Goal: Contribute content

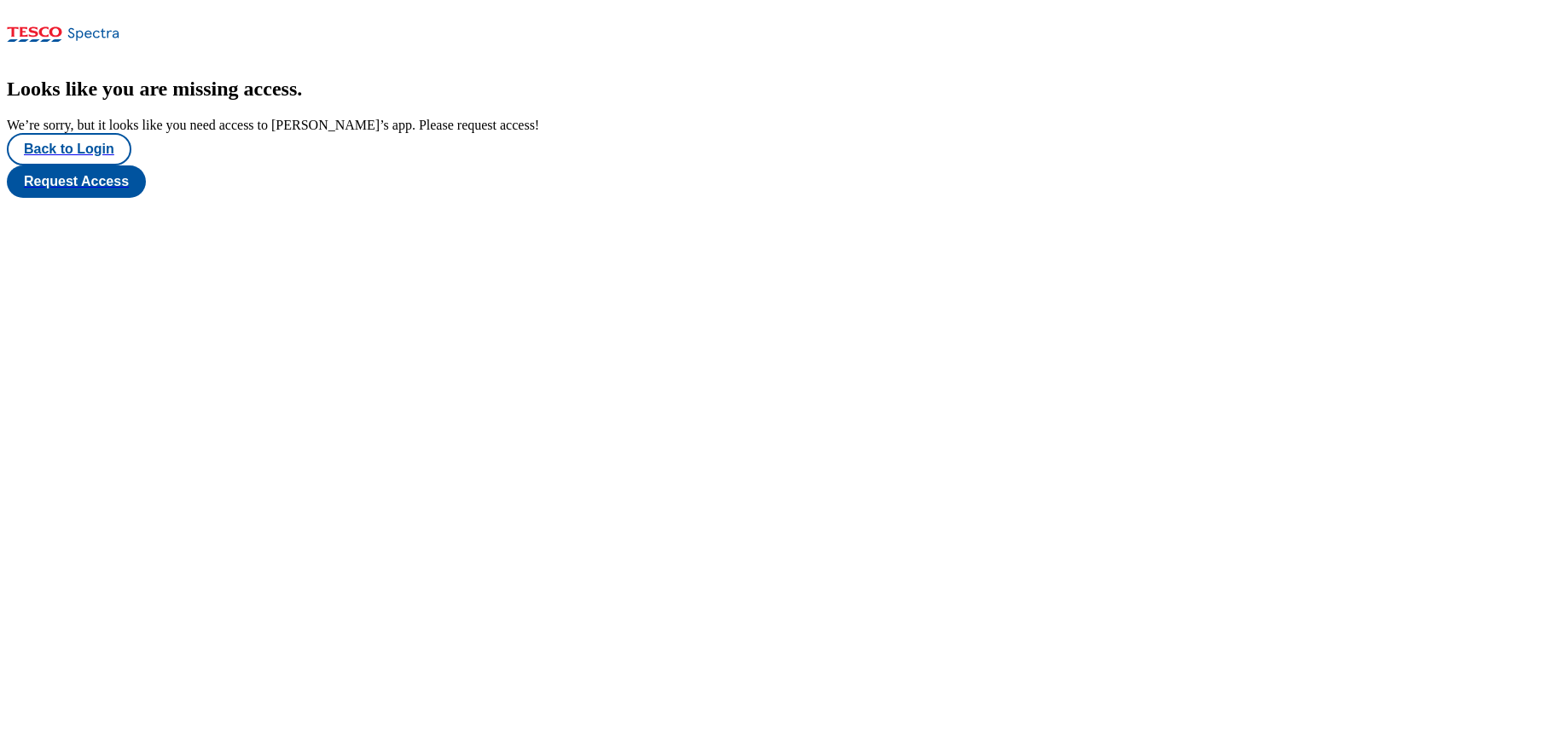
click at [22, 0] on html "Icons icon_account icon_add icon_backward_link icon_basket icon_benefits icon_c…" at bounding box center [784, 102] width 1568 height 205
click at [47, 165] on button "Back to Login" at bounding box center [69, 149] width 125 height 33
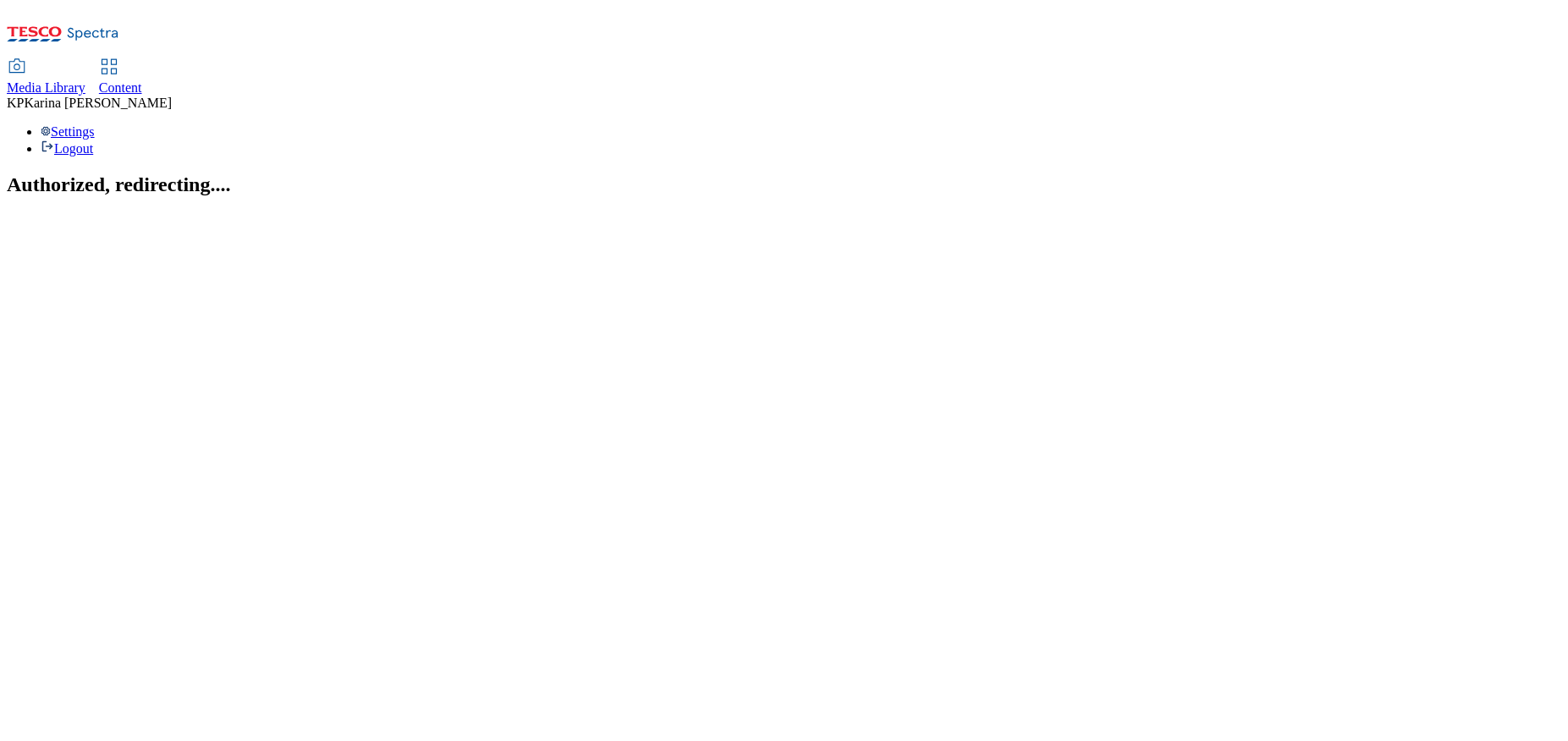
click at [86, 80] on span "Media Library" at bounding box center [46, 87] width 78 height 14
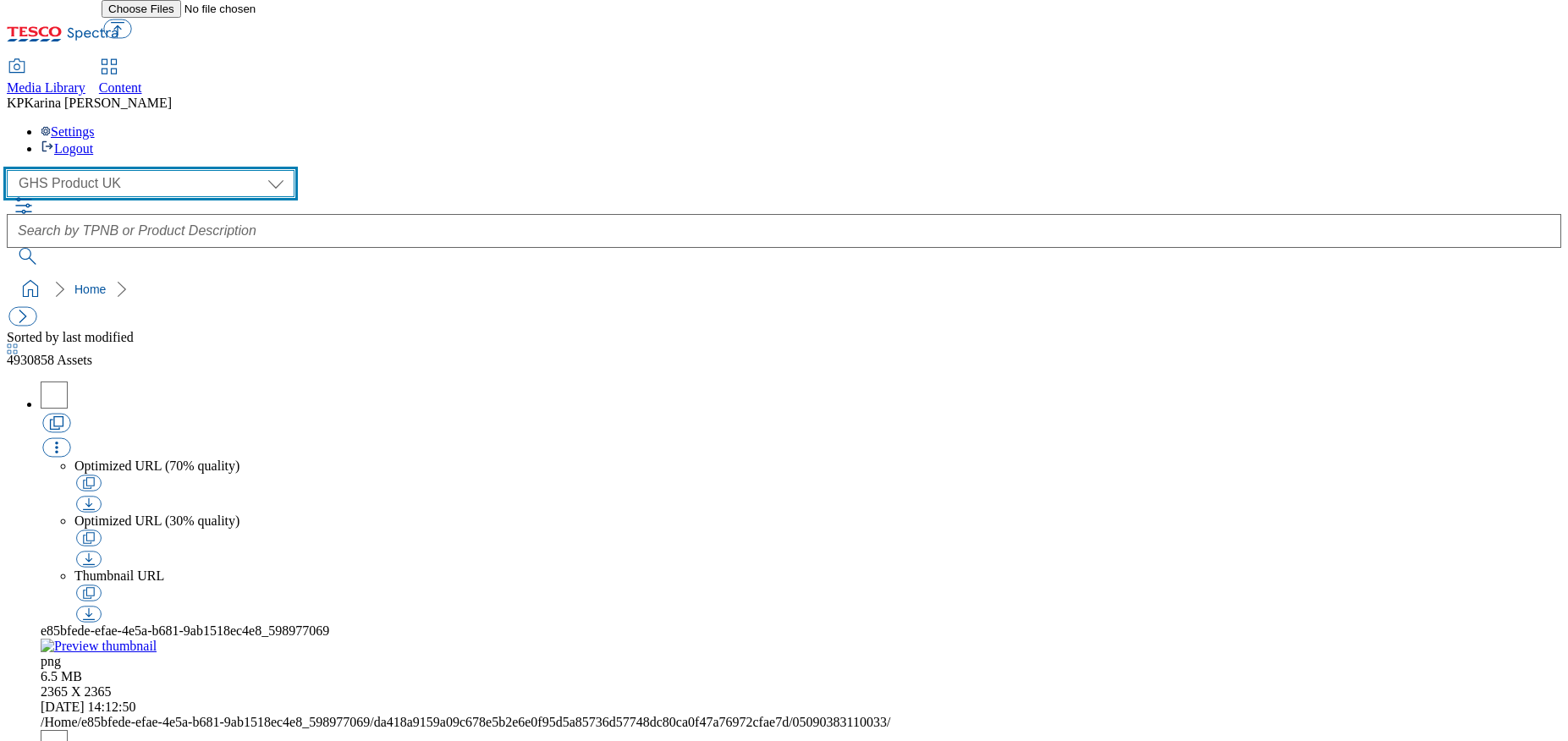
click at [61, 171] on select "GHS Marketing UK GHS Product UK" at bounding box center [150, 184] width 288 height 27
select select "flare-ghs-mktg"
click at [12, 171] on select "GHS Marketing UK GHS Product UK" at bounding box center [150, 184] width 288 height 27
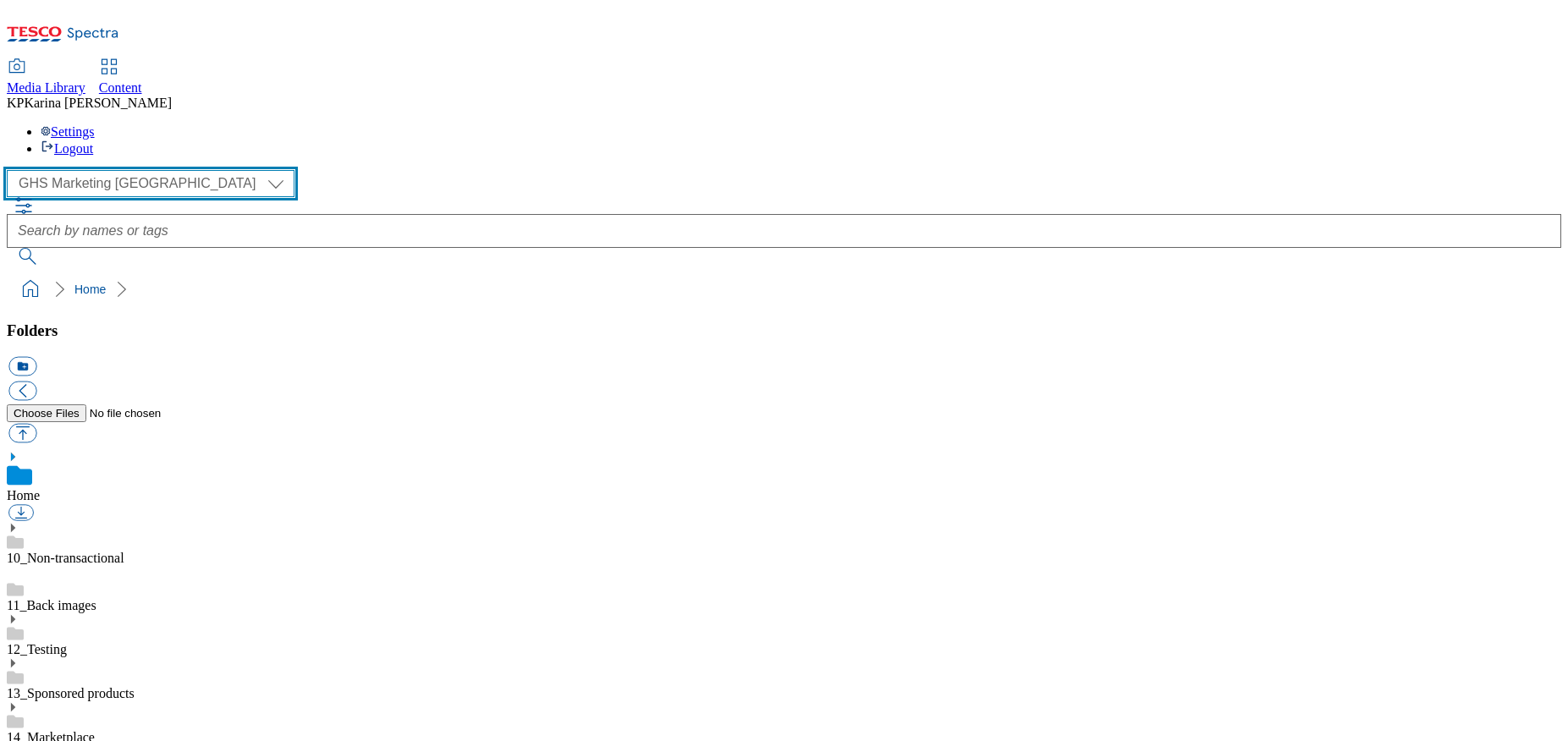
scroll to position [140, 0]
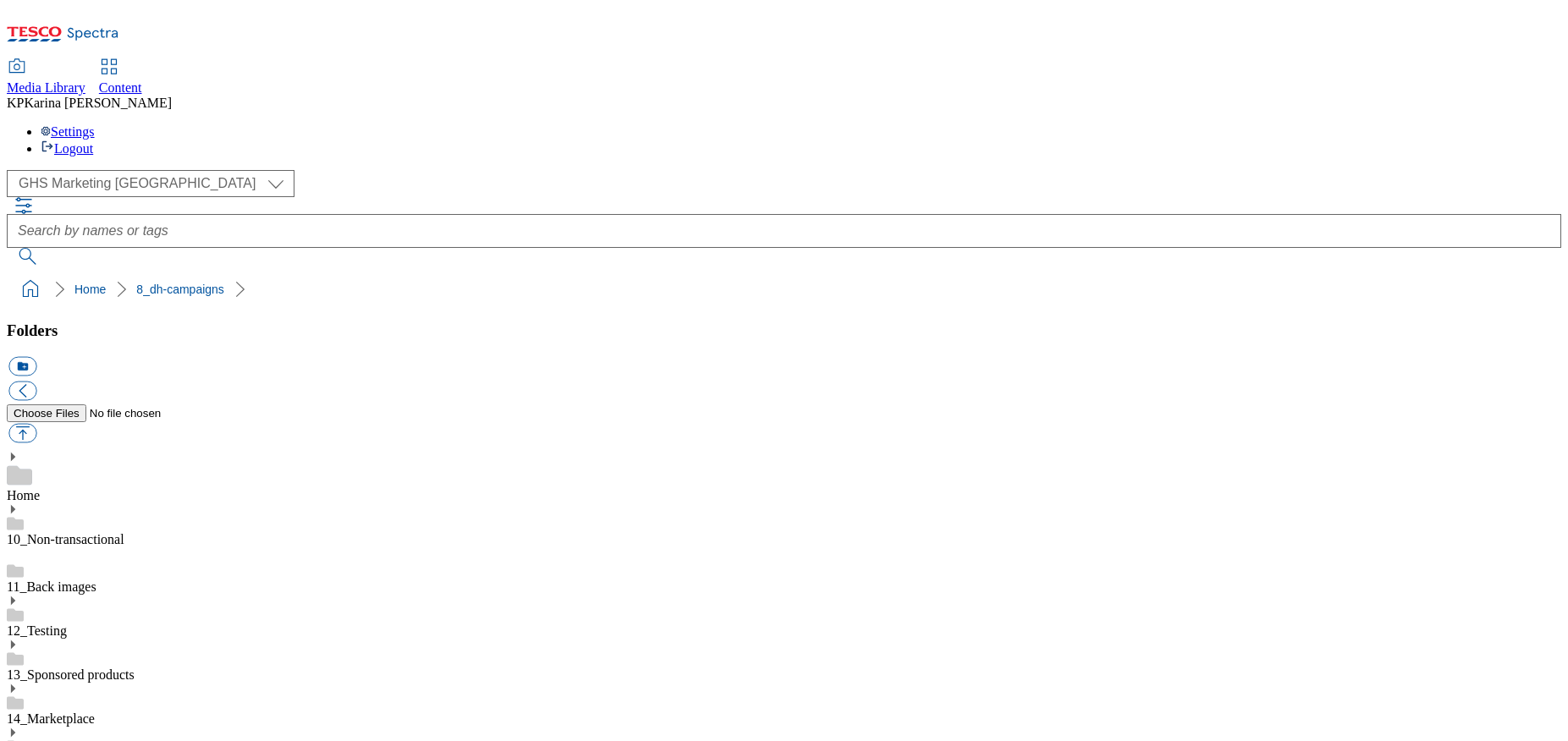
click at [36, 424] on button "button" at bounding box center [22, 433] width 28 height 20
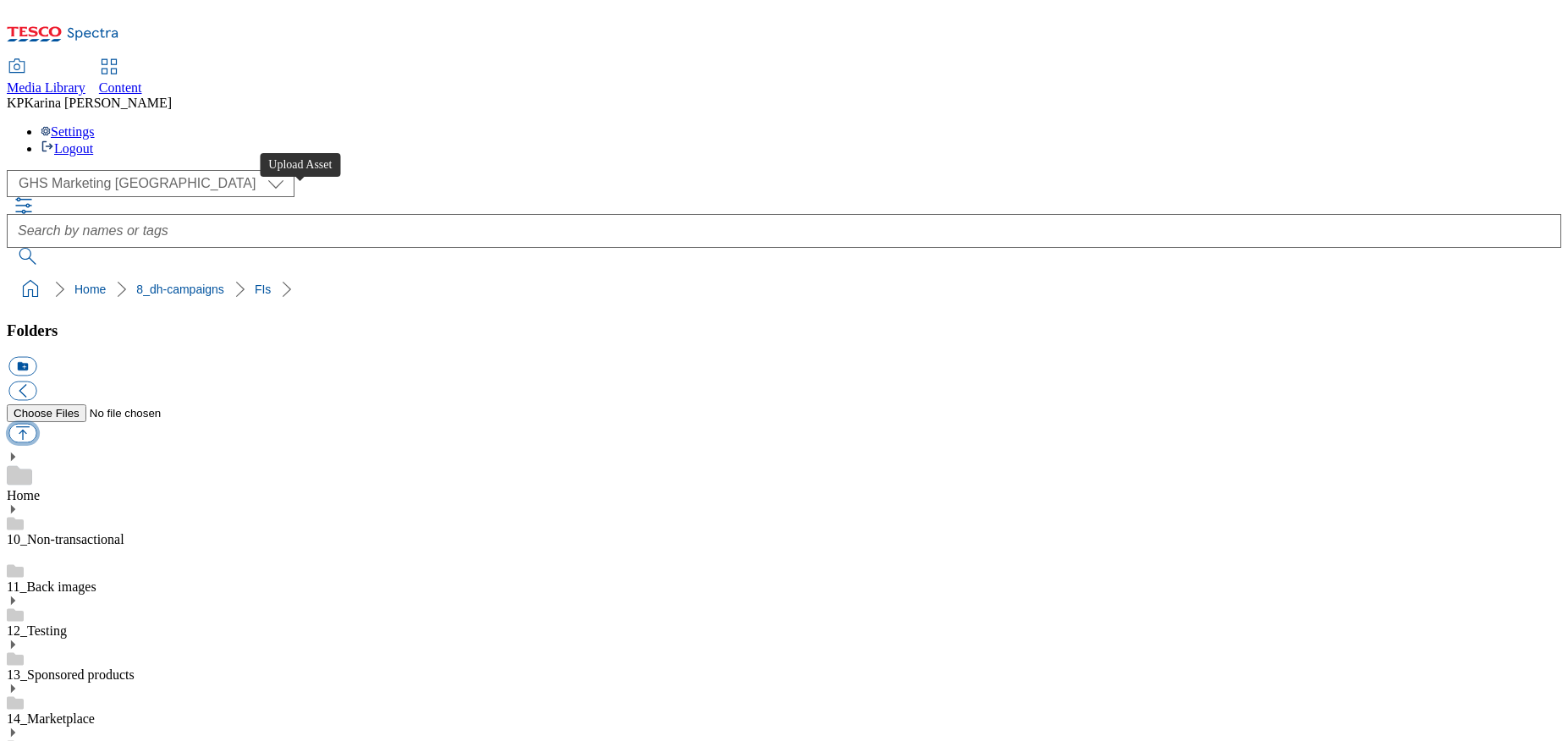
click at [36, 424] on button "button" at bounding box center [22, 433] width 28 height 20
type input "C:\fakepath\1757952091970-Desktop.png"
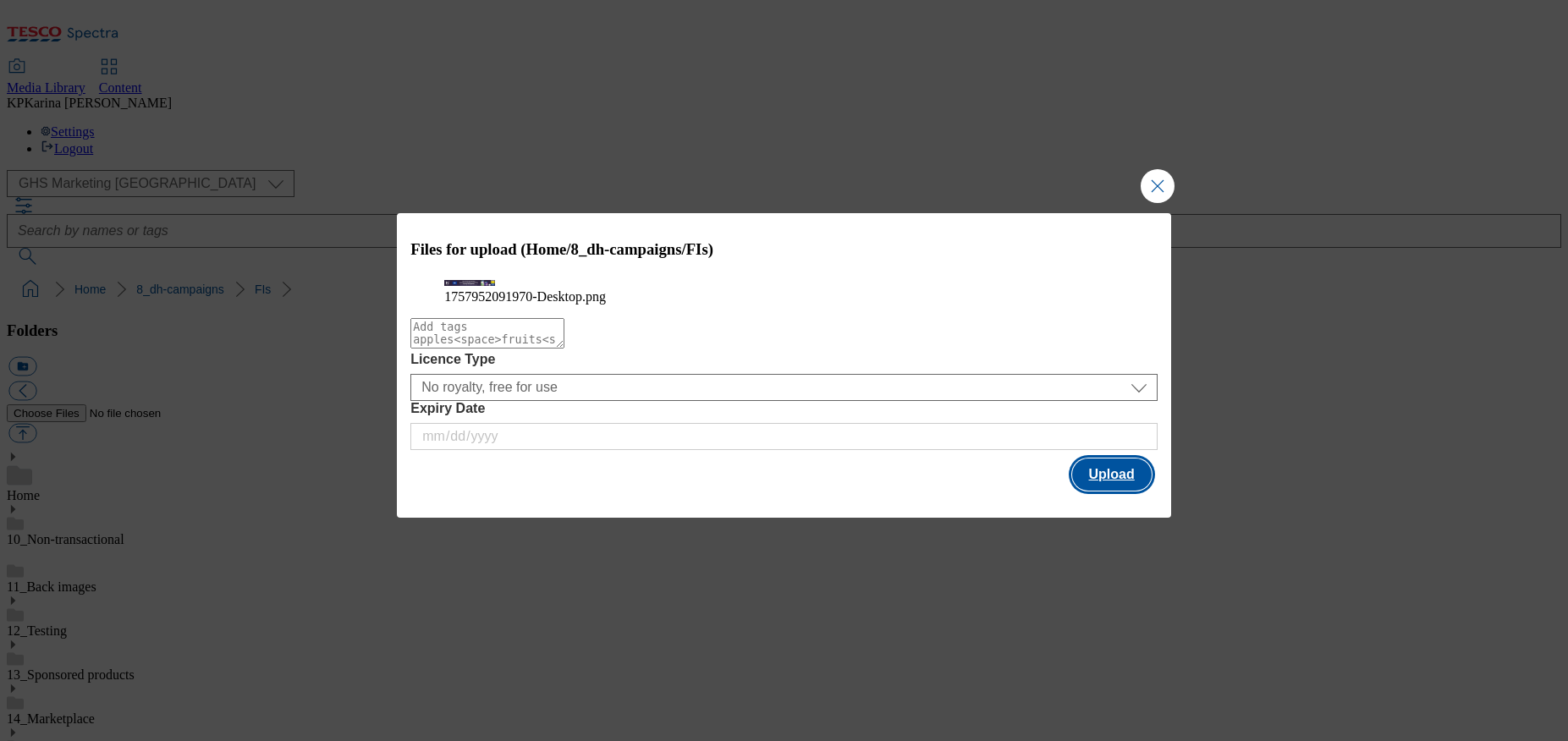
click at [1108, 491] on button "Upload" at bounding box center [1111, 474] width 79 height 33
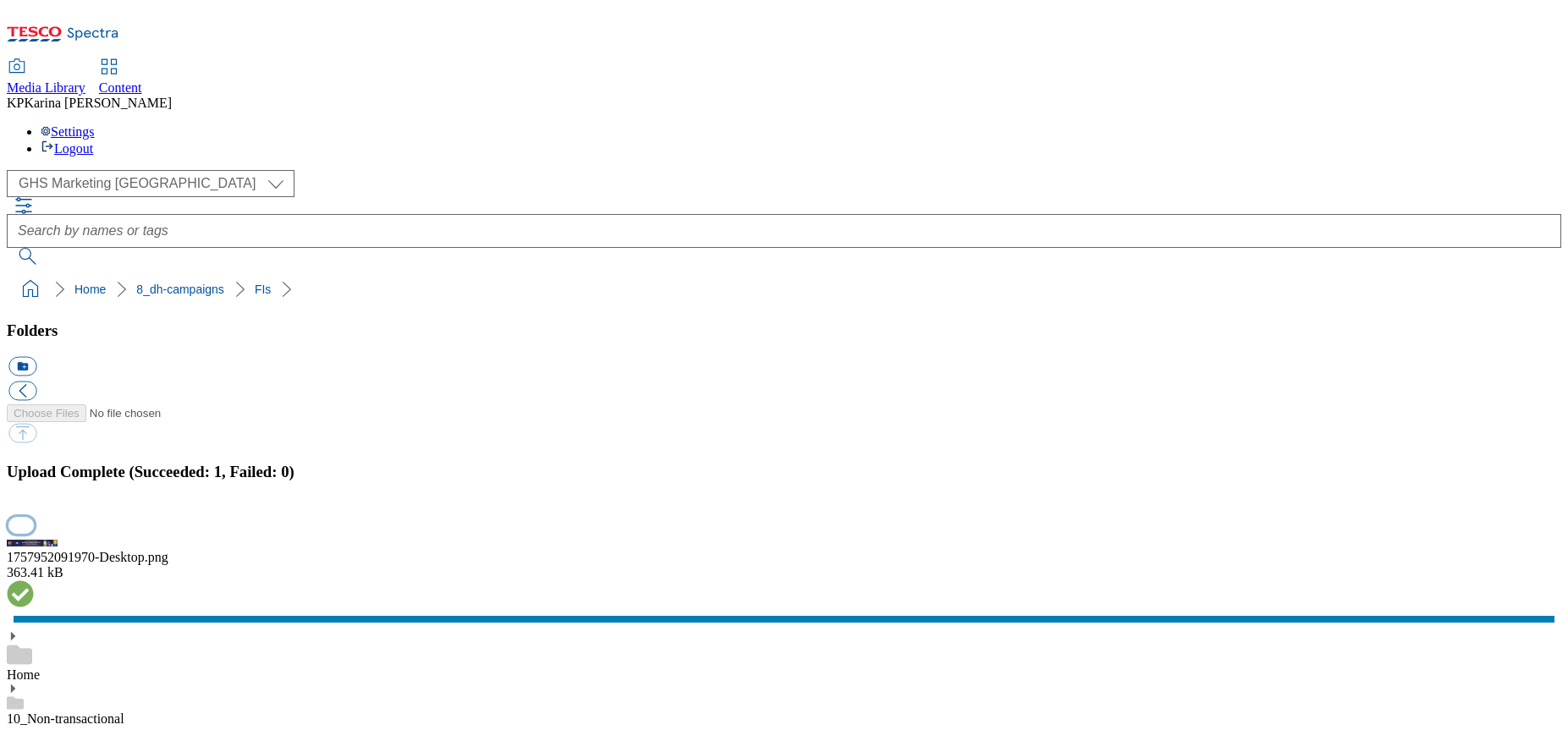
click at [34, 517] on button "button" at bounding box center [20, 525] width 25 height 16
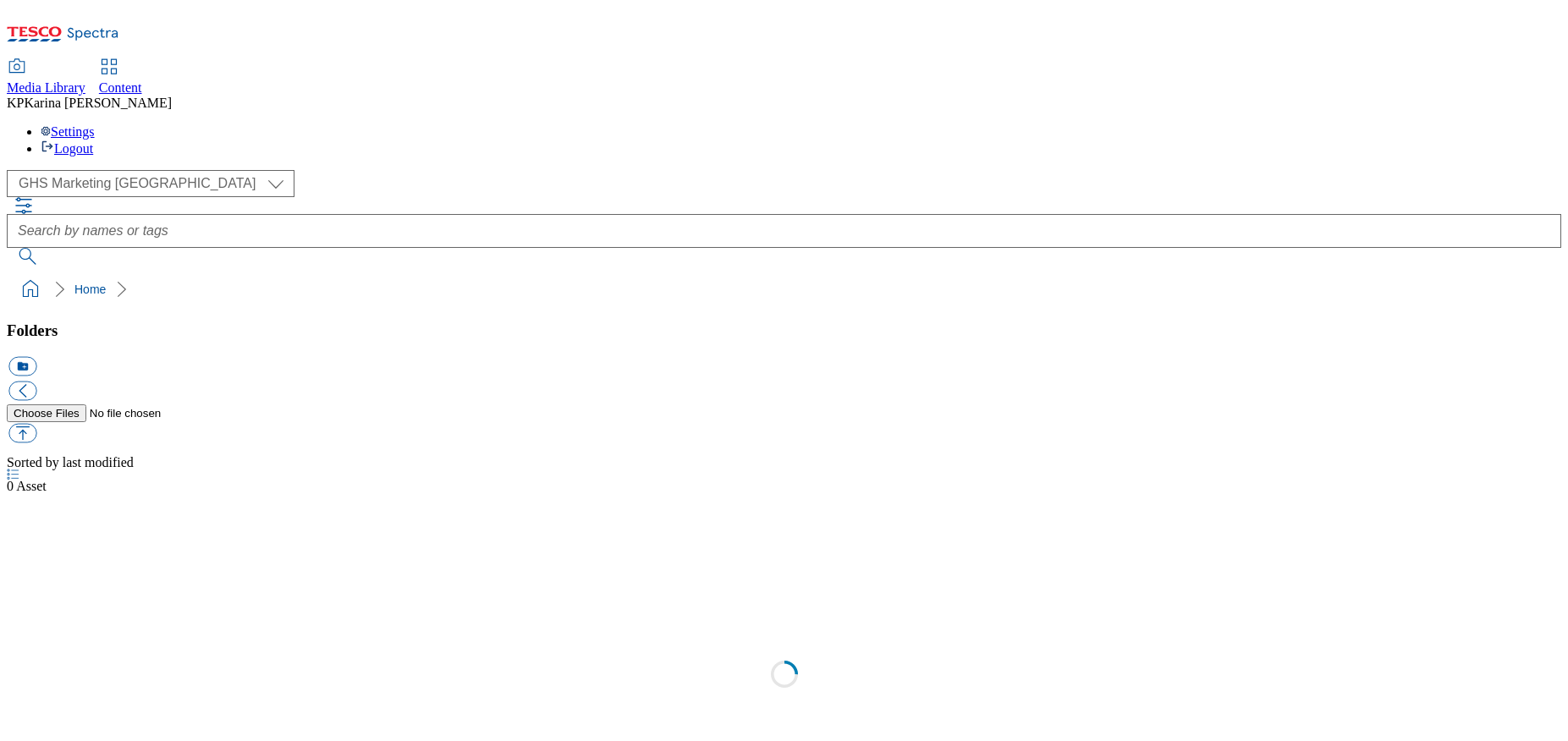
scroll to position [1, 0]
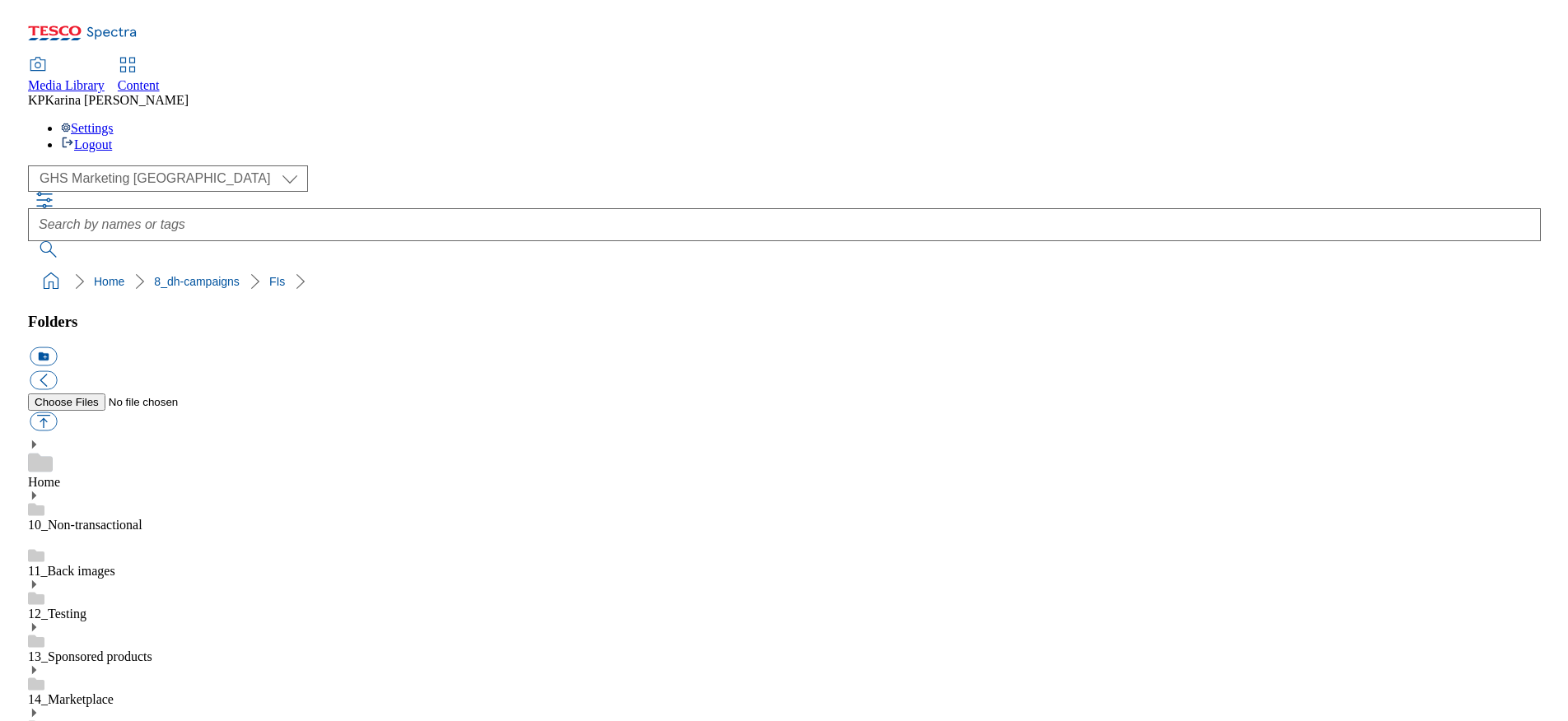
scroll to position [474, 0]
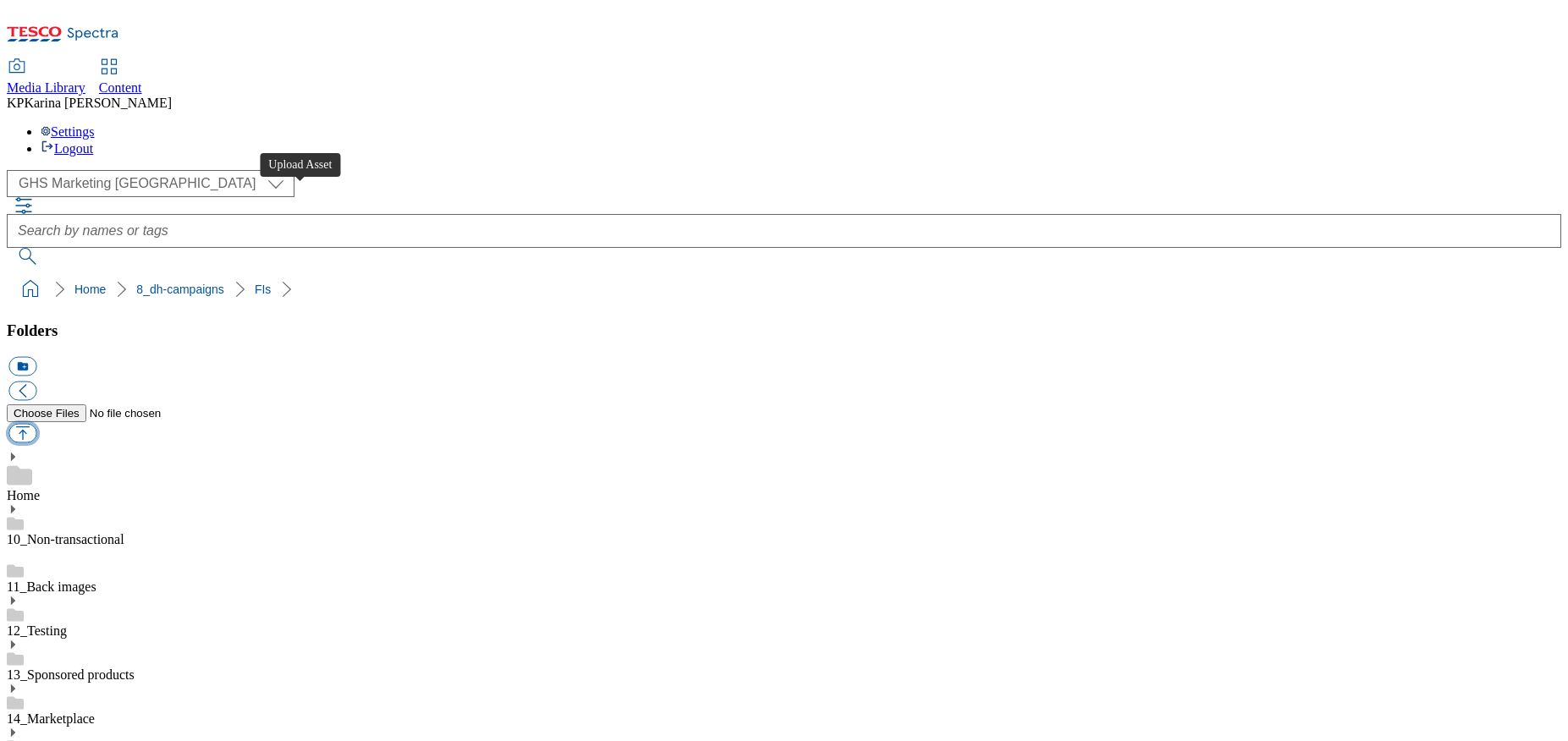
click at [36, 424] on button "button" at bounding box center [22, 433] width 28 height 20
type input "C:\fakepath\1758004641410-ad542108_Soreen_LegoBrand_2560x320_V3.jpg"
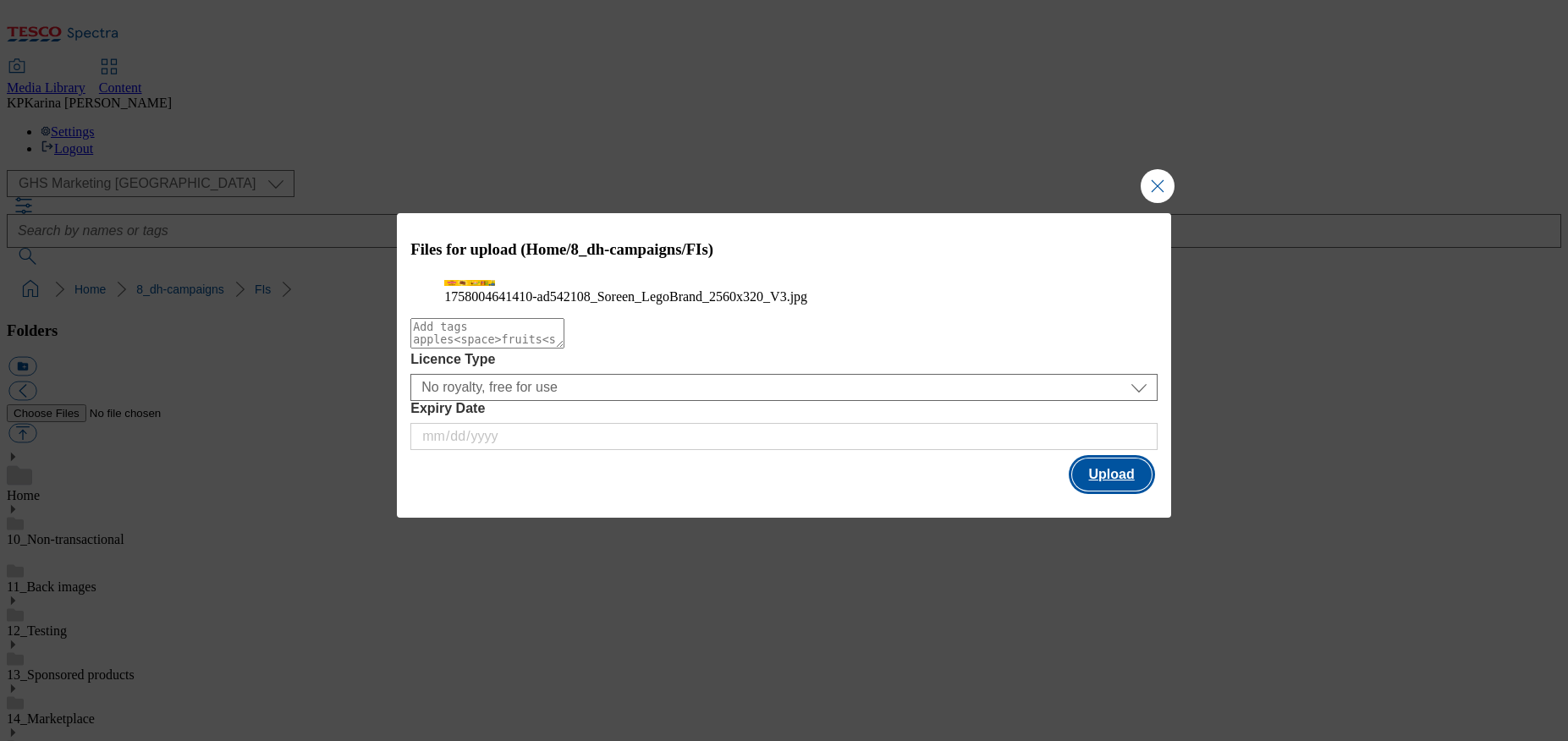
click at [1104, 491] on button "Upload" at bounding box center [1111, 474] width 79 height 33
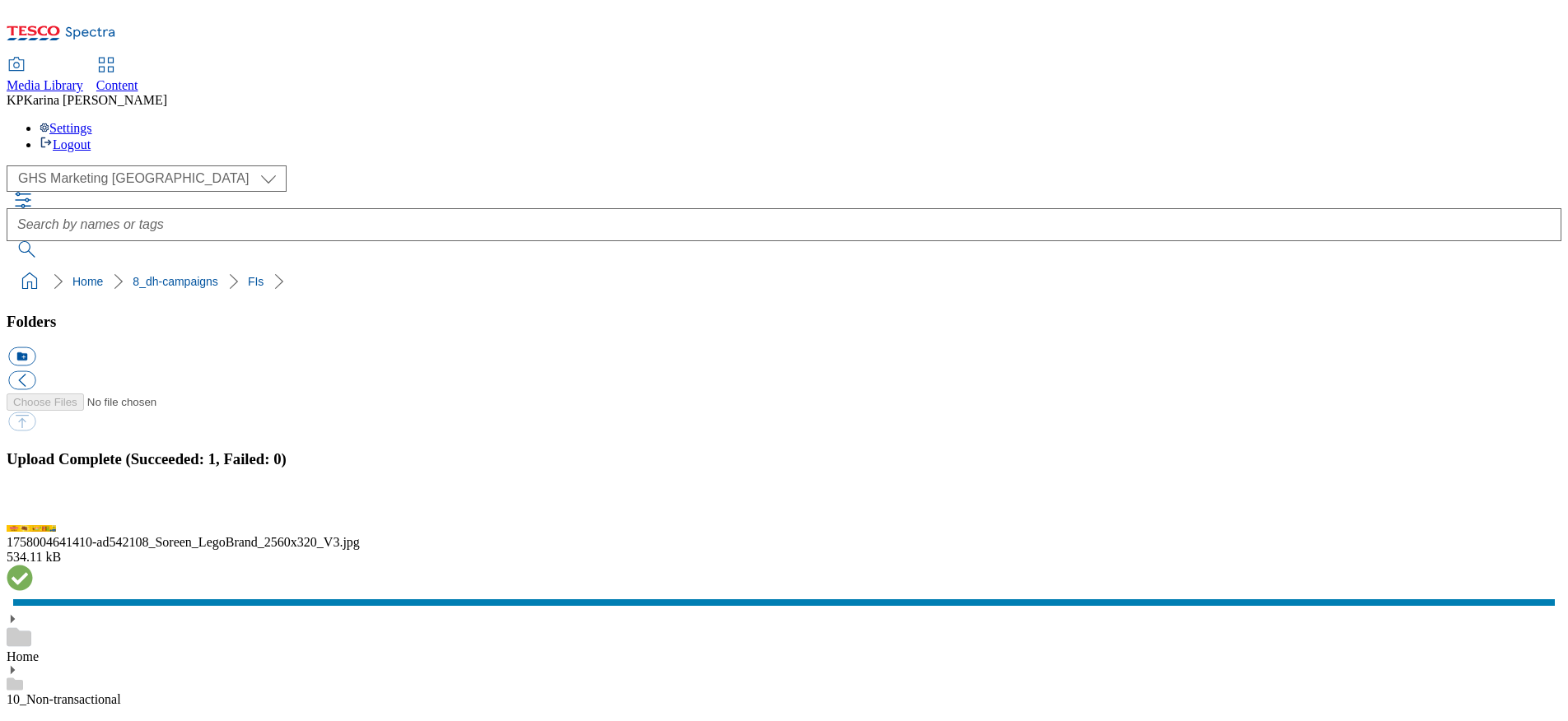
click at [33, 503] on button "button" at bounding box center [20, 511] width 24 height 15
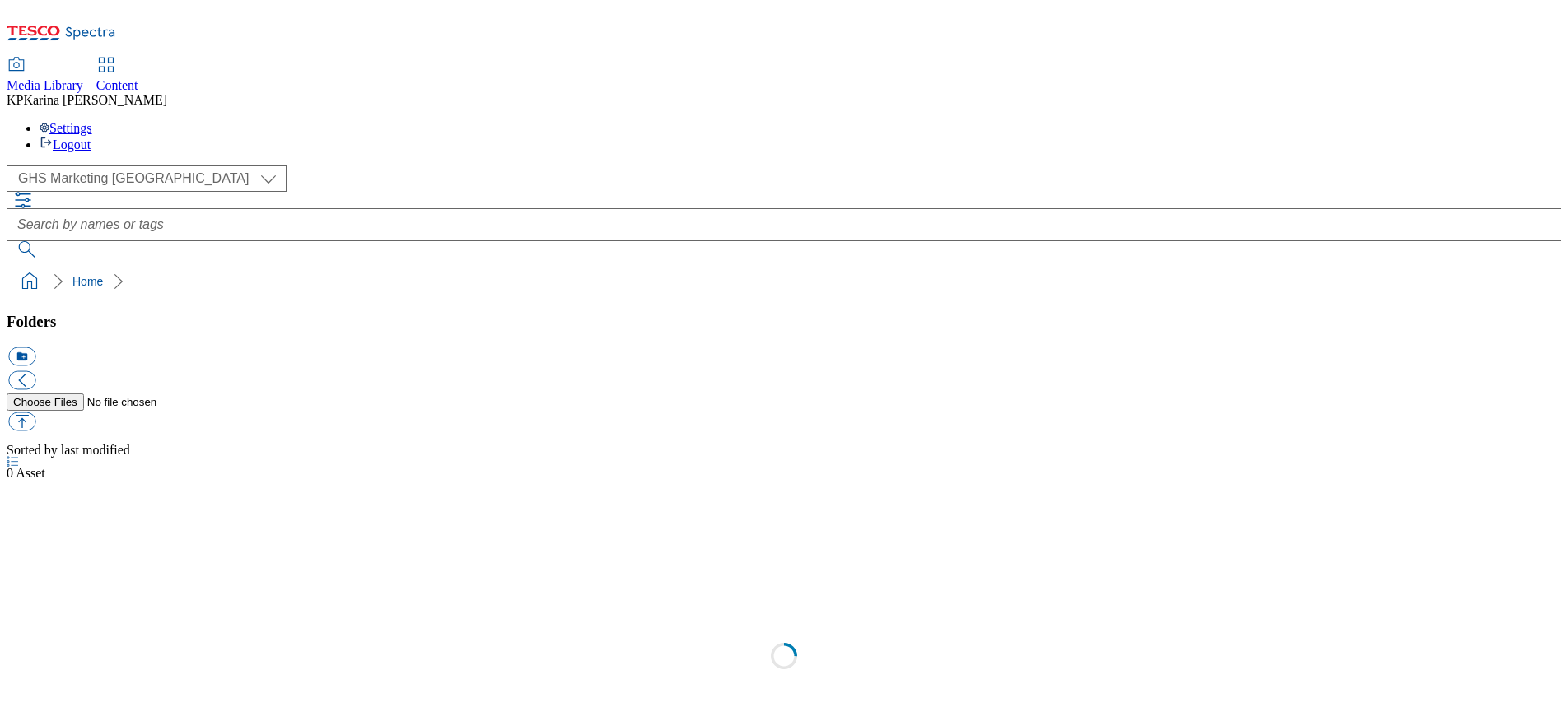
select select "flare-ghs-mktg"
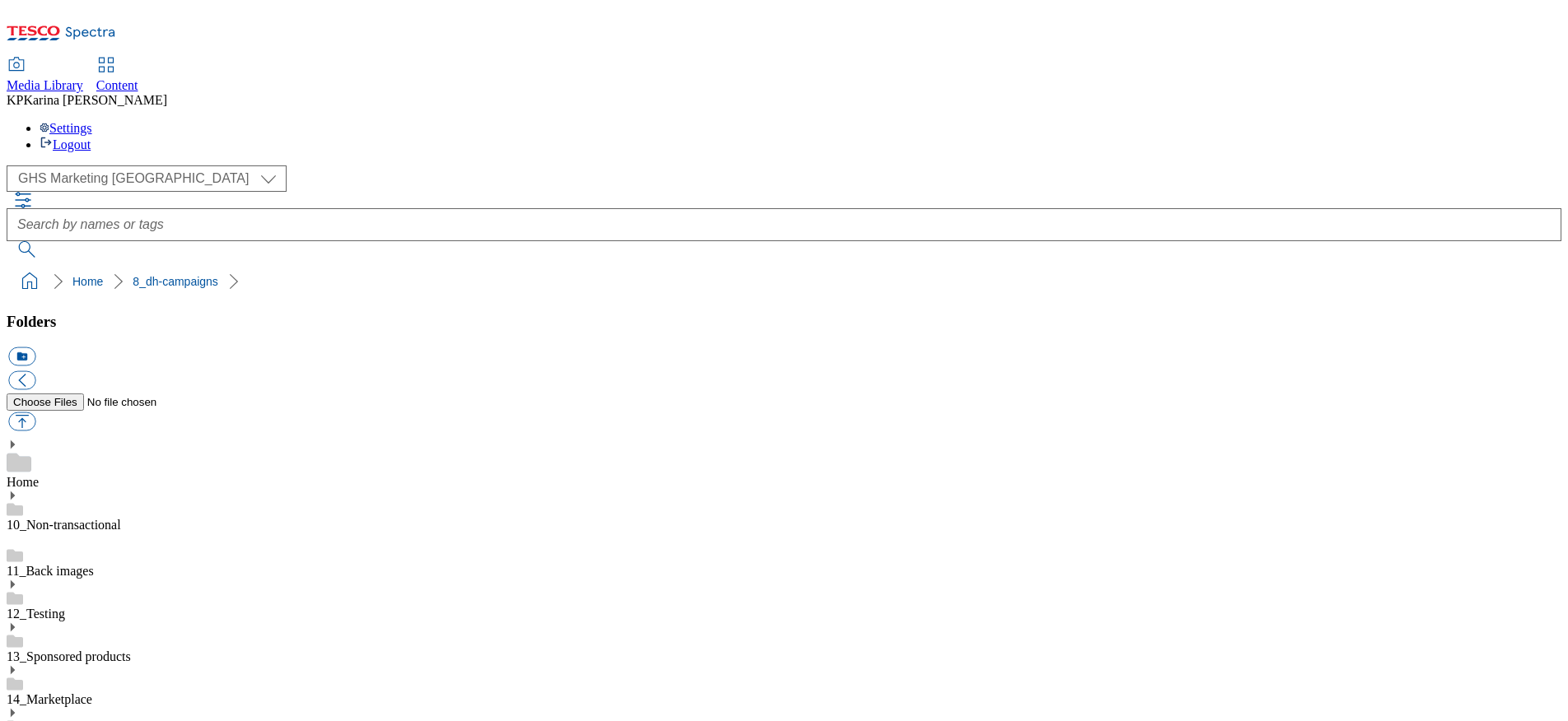
scroll to position [298, 0]
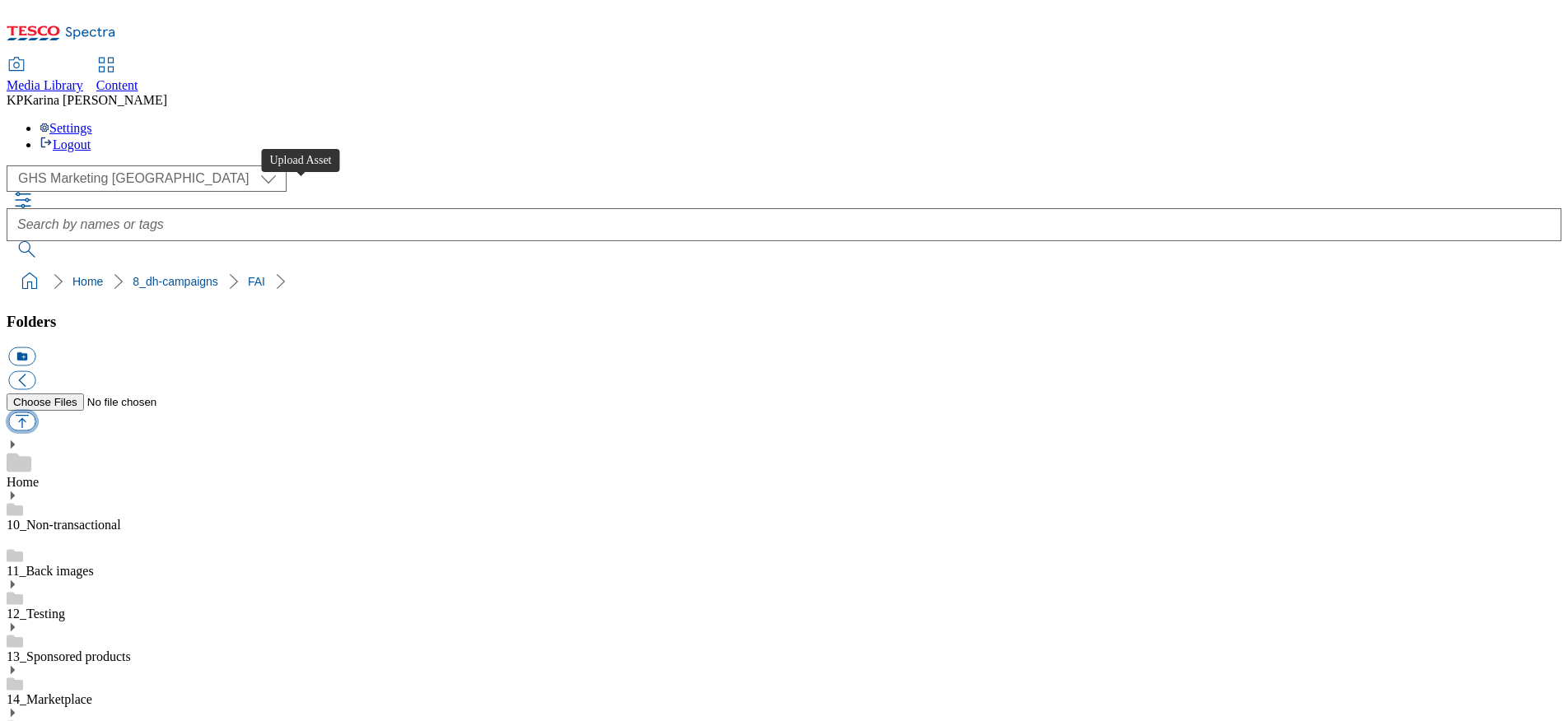
click at [35, 413] on button "button" at bounding box center [22, 422] width 27 height 19
type input "C:\fakepath\1757589877678-ad541454_Tena_Discreet_LegoBrand_2560x320_V1.jpg"
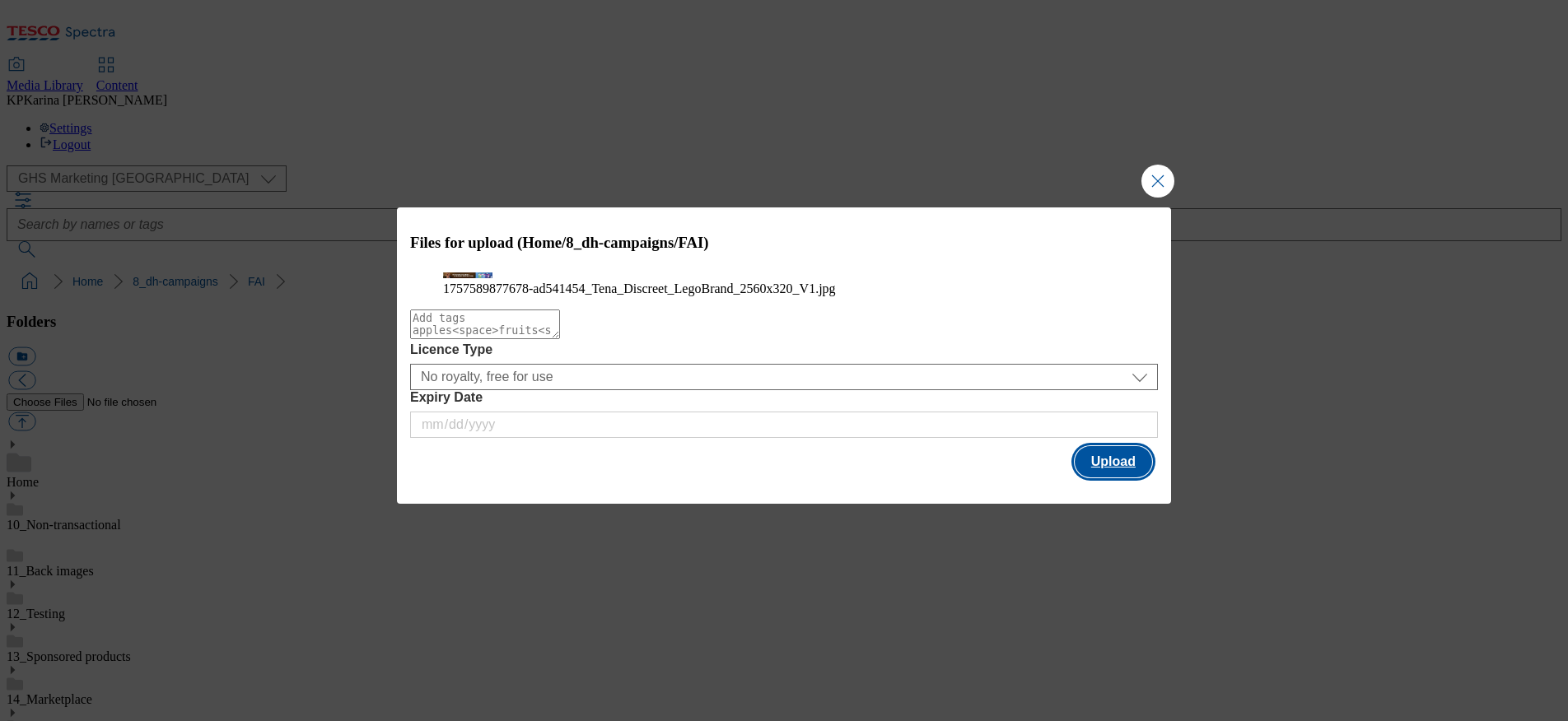
click at [1091, 478] on button "Upload" at bounding box center [1113, 462] width 77 height 32
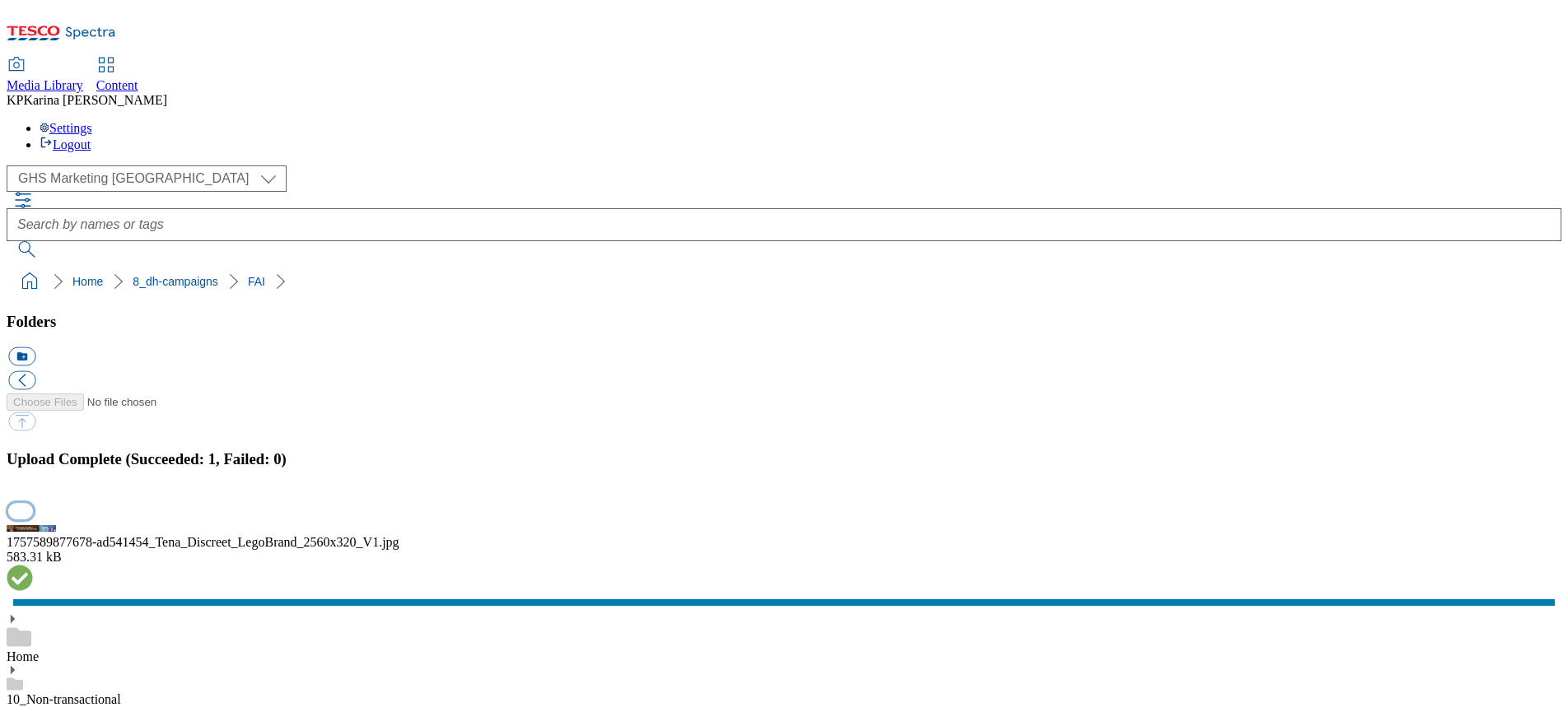
click at [33, 503] on button "button" at bounding box center [20, 511] width 24 height 15
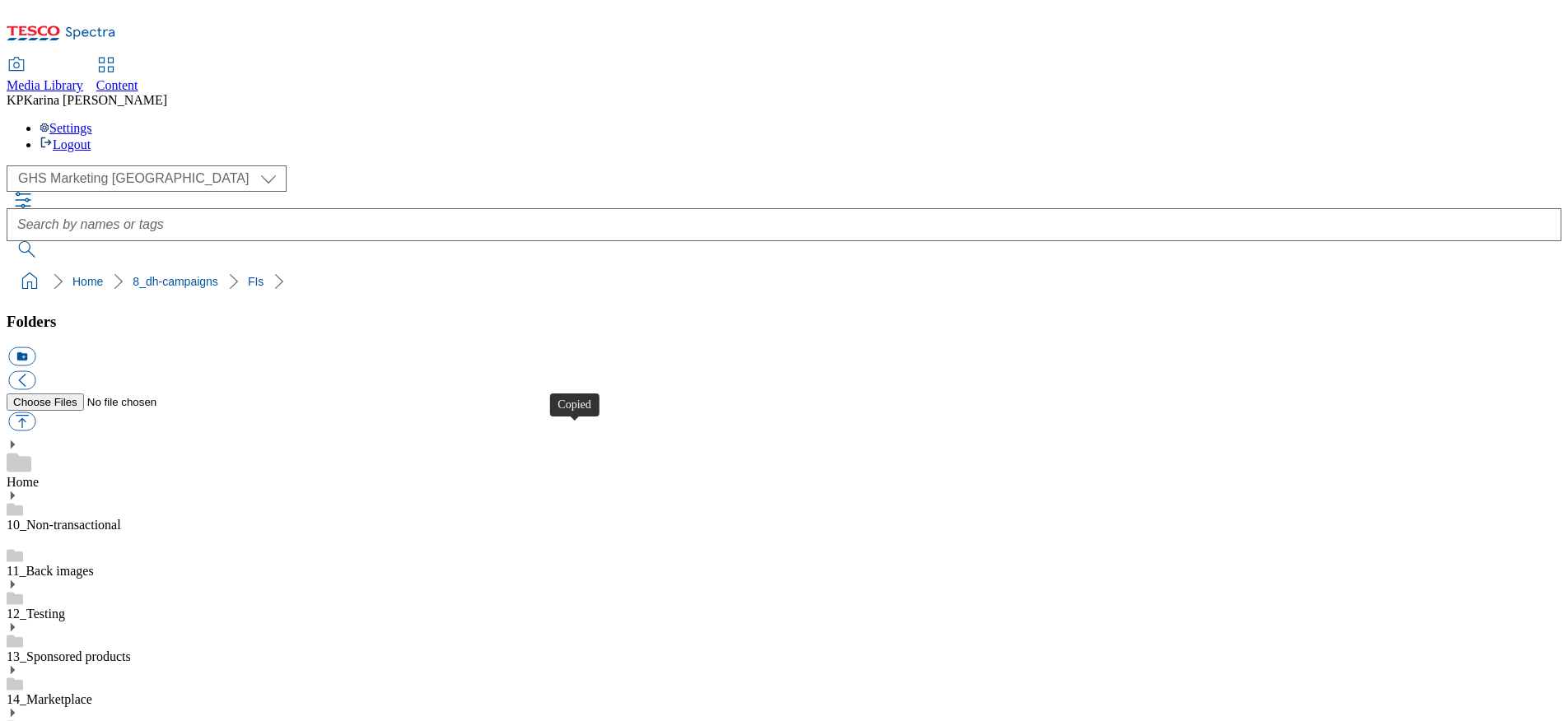
drag, startPoint x: 577, startPoint y: 434, endPoint x: 579, endPoint y: 425, distance: 9.2
